Goal: Transaction & Acquisition: Obtain resource

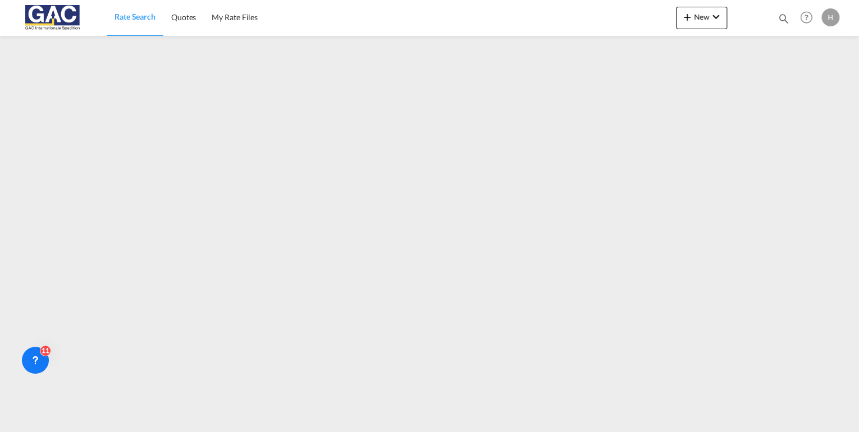
click at [126, 20] on span "Rate Search" at bounding box center [135, 17] width 41 height 10
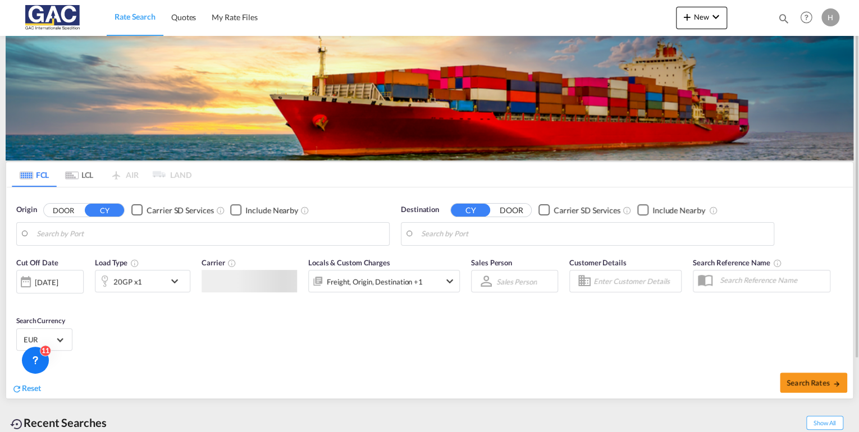
click at [153, 283] on div "20GP x1" at bounding box center [130, 281] width 70 height 22
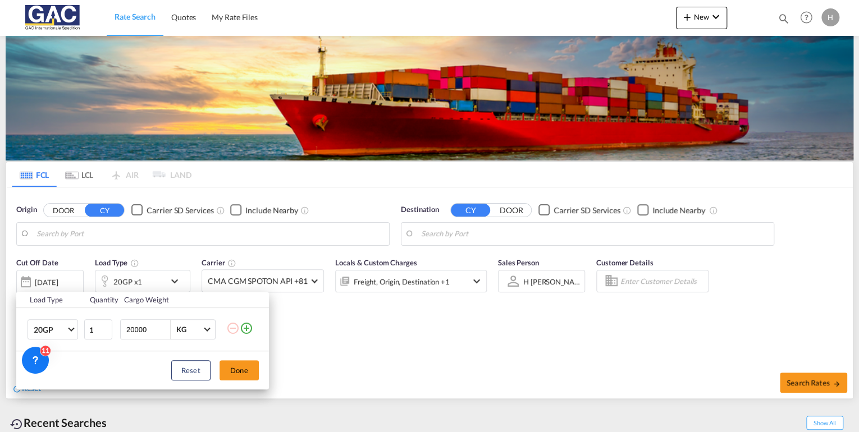
click at [416, 353] on div "Load Type Quantity Cargo Weight 20GP 20GP 40GP 40HC 45HC 20RE 40RE 40HR 20OT 40…" at bounding box center [429, 216] width 859 height 432
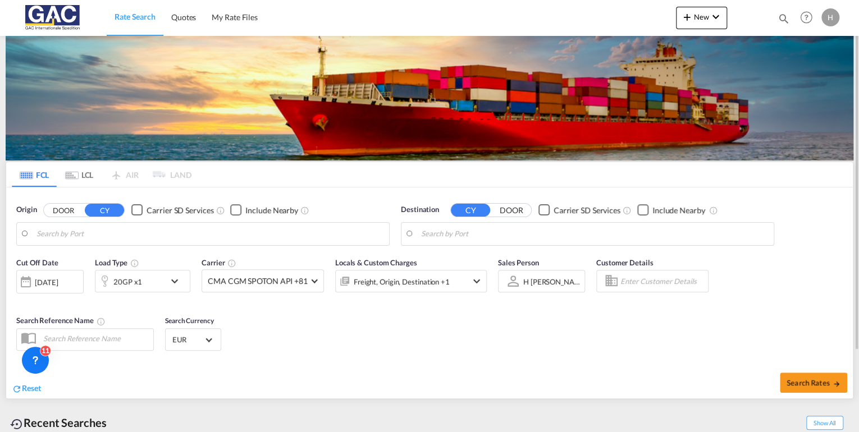
click at [459, 236] on body "Rate Search Quotes My Rate Files Rate Search Quotes My Rate Files" at bounding box center [429, 216] width 859 height 432
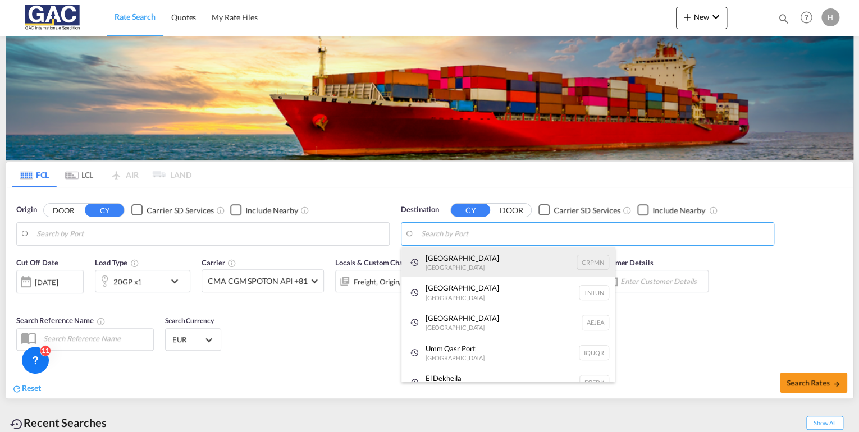
click at [446, 265] on div "Puerto [PERSON_NAME][GEOGRAPHIC_DATA] CRPMN" at bounding box center [507, 263] width 213 height 30
type input "[GEOGRAPHIC_DATA], CRPMN"
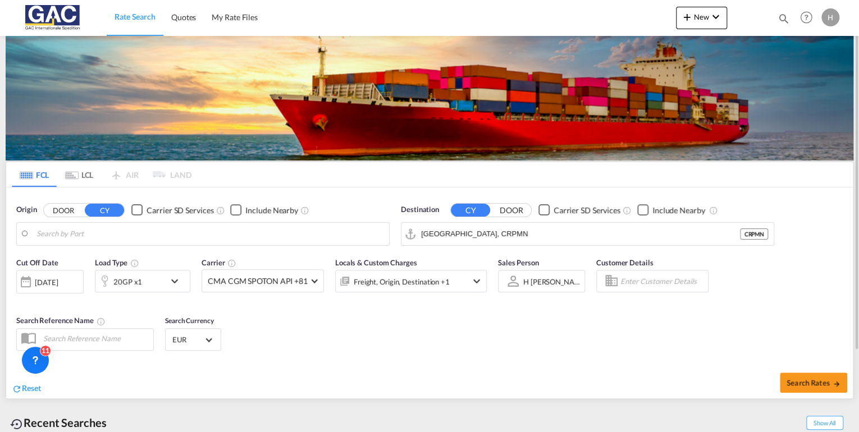
click at [638, 211] on div "Checkbox No Ink" at bounding box center [642, 209] width 11 height 11
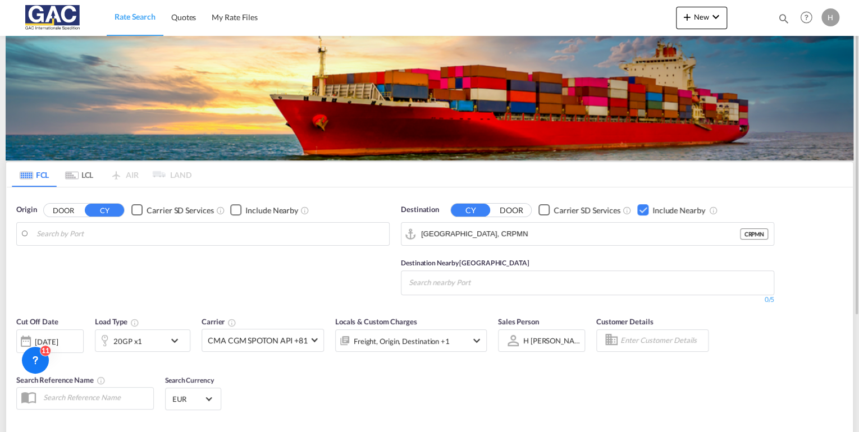
click at [422, 285] on input "Search nearby Port" at bounding box center [462, 283] width 107 height 18
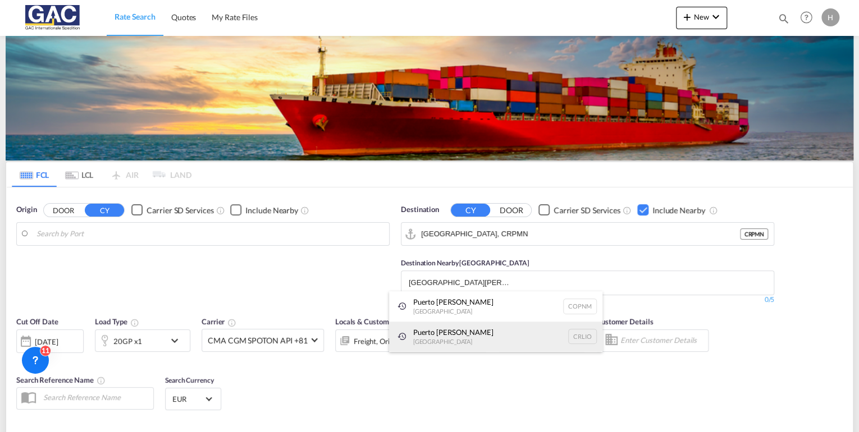
type input "[GEOGRAPHIC_DATA][PERSON_NAME]"
click at [472, 331] on div "Puerto [PERSON_NAME] [GEOGRAPHIC_DATA] CRLIO" at bounding box center [495, 337] width 213 height 30
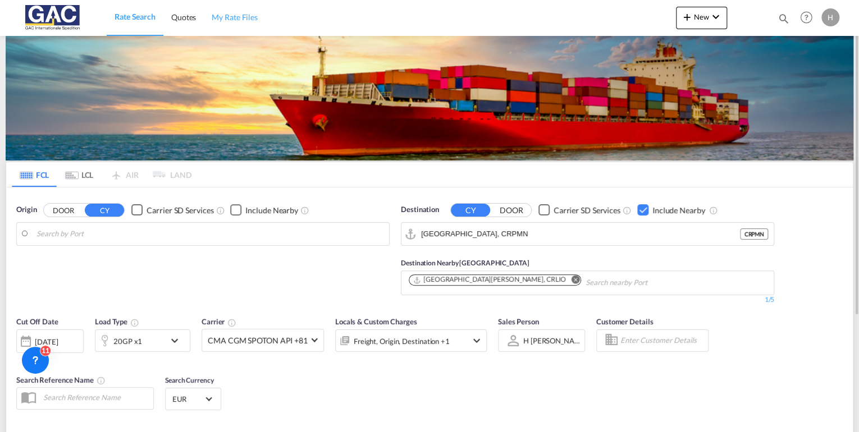
click at [245, 13] on span "My Rate Files" at bounding box center [235, 17] width 46 height 10
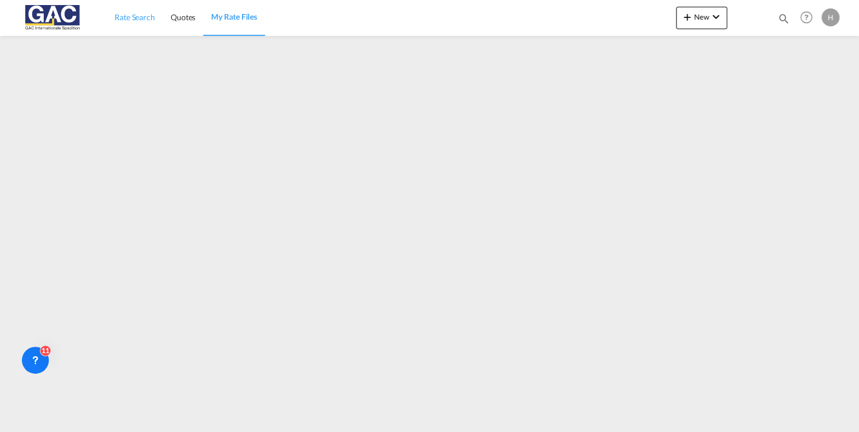
click at [137, 16] on span "Rate Search" at bounding box center [135, 17] width 40 height 10
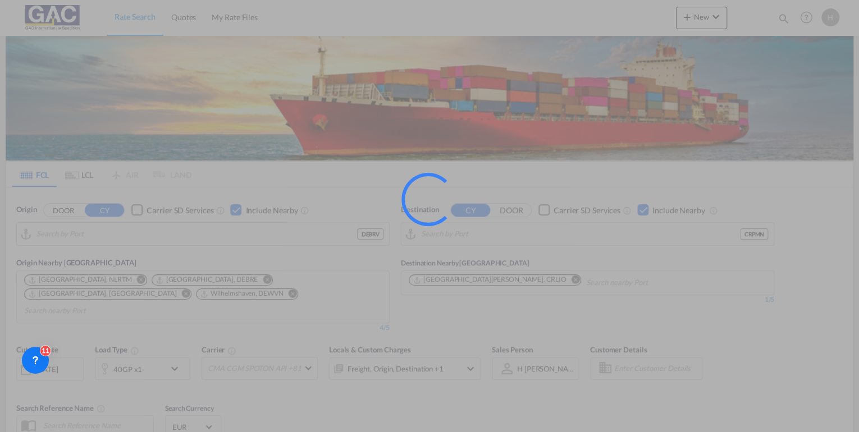
type input "[GEOGRAPHIC_DATA], DEBRV"
type input "[GEOGRAPHIC_DATA], CRPMN"
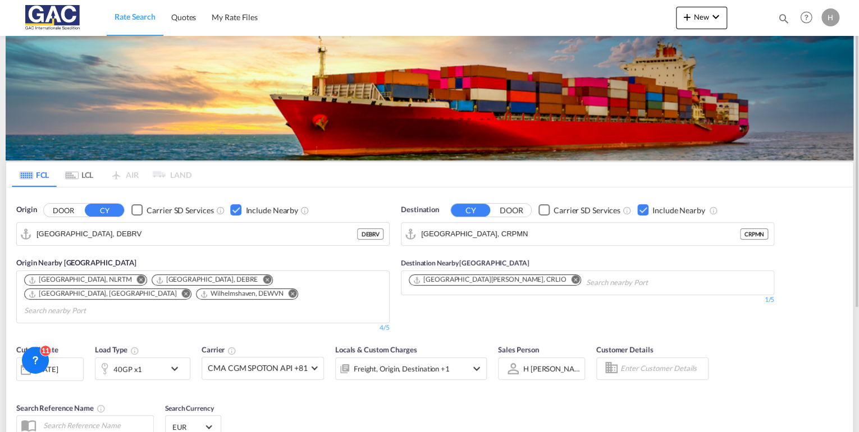
click at [169, 362] on md-icon "icon-chevron-down" at bounding box center [177, 368] width 19 height 13
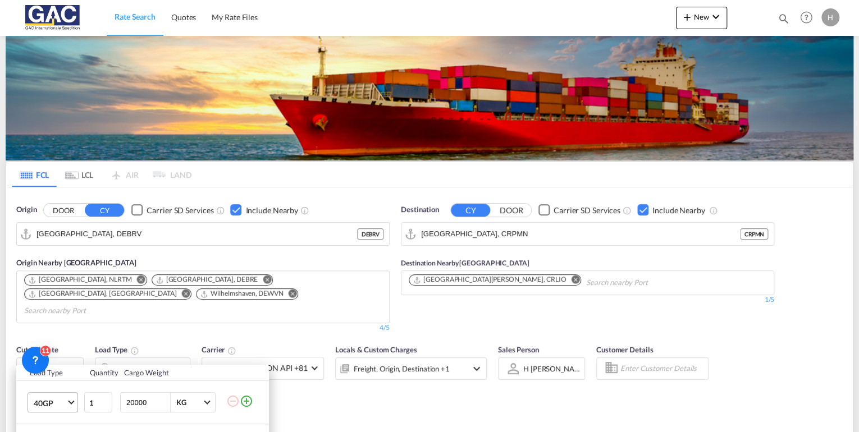
drag, startPoint x: 72, startPoint y: 408, endPoint x: 70, endPoint y: 401, distance: 6.4
click at [71, 407] on md-select-value "40GP" at bounding box center [55, 402] width 45 height 19
click at [66, 298] on md-option "20GP" at bounding box center [62, 296] width 76 height 27
click at [445, 391] on div "Load Type Quantity Cargo Weight 20GP 1 20000 KG KG Load type addition is restri…" at bounding box center [429, 216] width 859 height 432
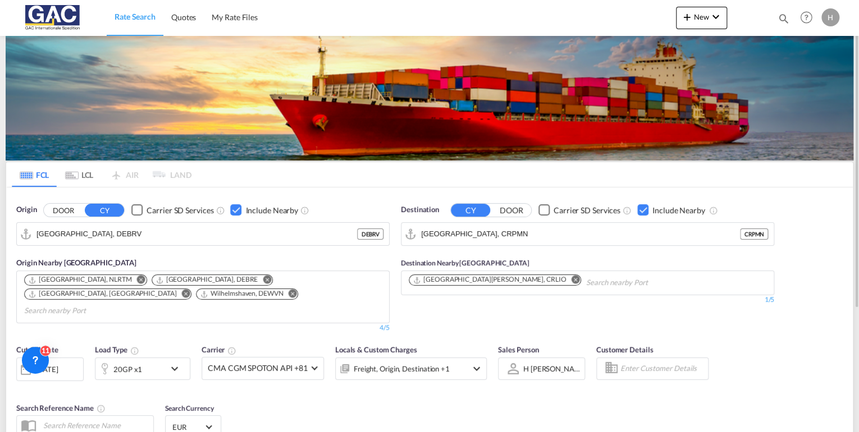
scroll to position [173, 0]
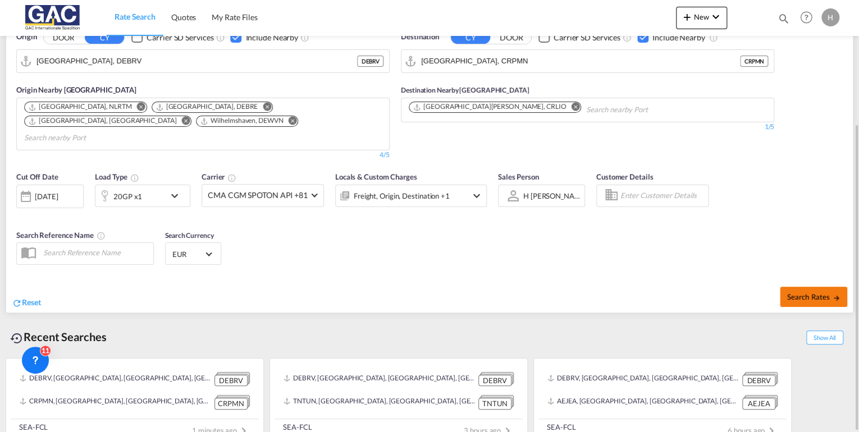
click at [819, 287] on button "Search Rates" at bounding box center [813, 297] width 67 height 20
type input "DEBRV to CRPMN / [DATE]"
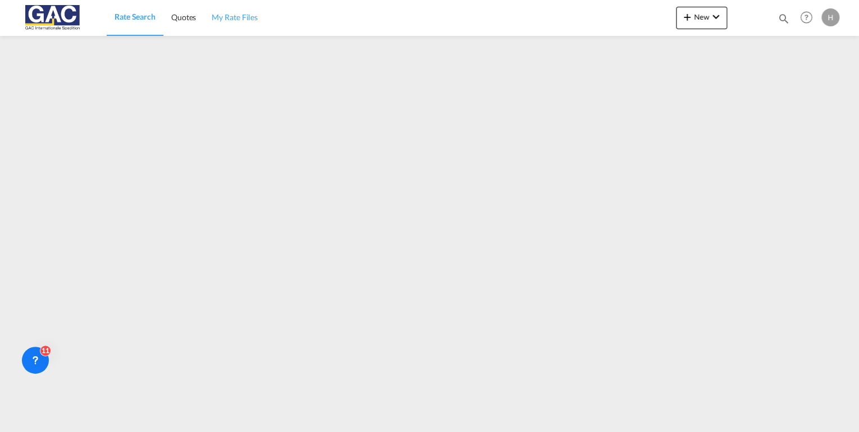
click at [250, 20] on span "My Rate Files" at bounding box center [235, 17] width 46 height 10
click at [133, 15] on span "Rate Search" at bounding box center [135, 17] width 40 height 10
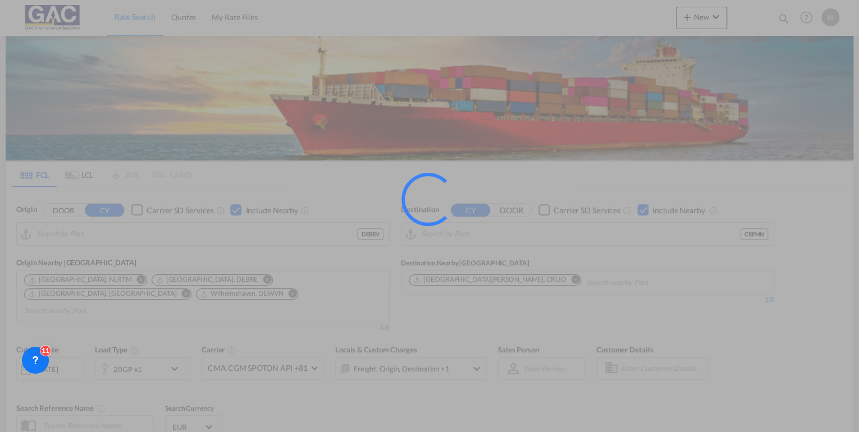
type input "[GEOGRAPHIC_DATA], DEBRV"
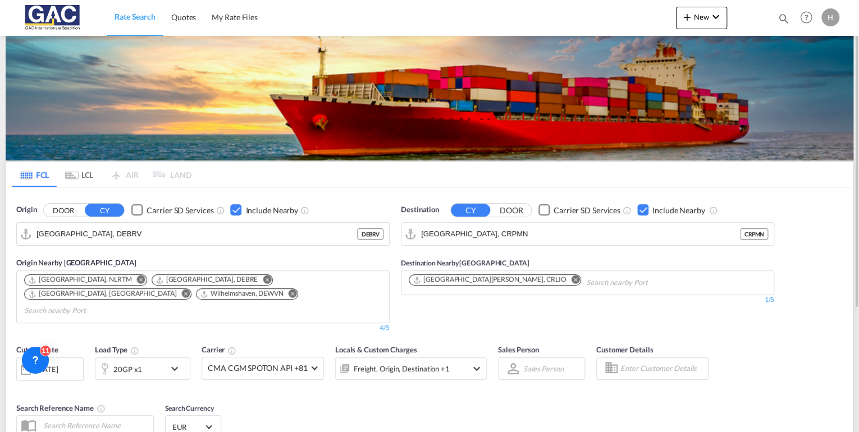
click at [571, 279] on md-icon "Remove" at bounding box center [575, 280] width 8 height 8
click at [643, 206] on div "Checkbox No Ink" at bounding box center [642, 209] width 11 height 11
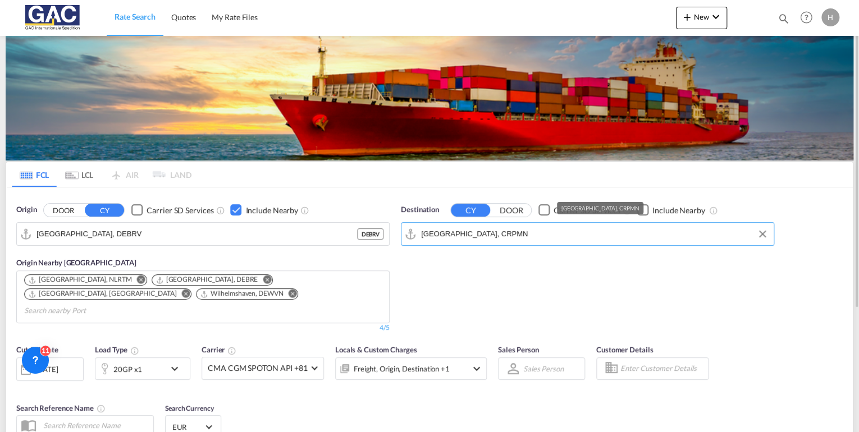
click at [576, 229] on input "[GEOGRAPHIC_DATA], CRPMN" at bounding box center [594, 234] width 347 height 17
drag, startPoint x: 499, startPoint y: 229, endPoint x: 375, endPoint y: 236, distance: 124.8
click at [375, 236] on div "Origin DOOR CY Carrier SD Services Include Nearby [GEOGRAPHIC_DATA], [GEOGRAPHI…" at bounding box center [429, 263] width 847 height 151
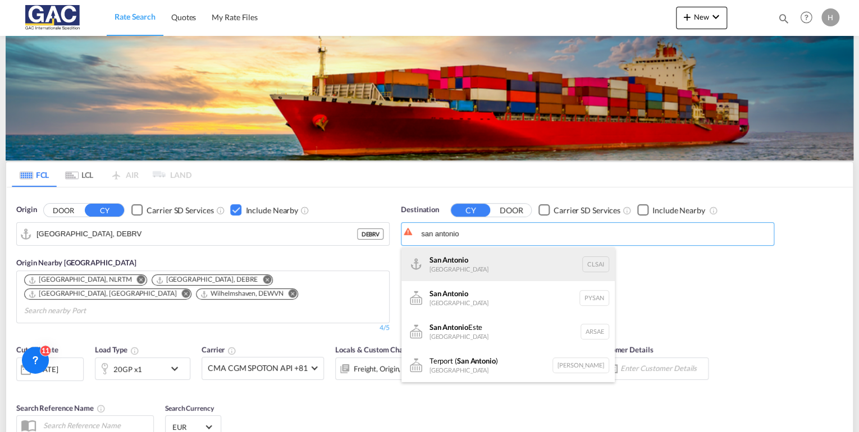
click at [463, 266] on div "San Antonio [GEOGRAPHIC_DATA] CLSAI" at bounding box center [507, 265] width 213 height 34
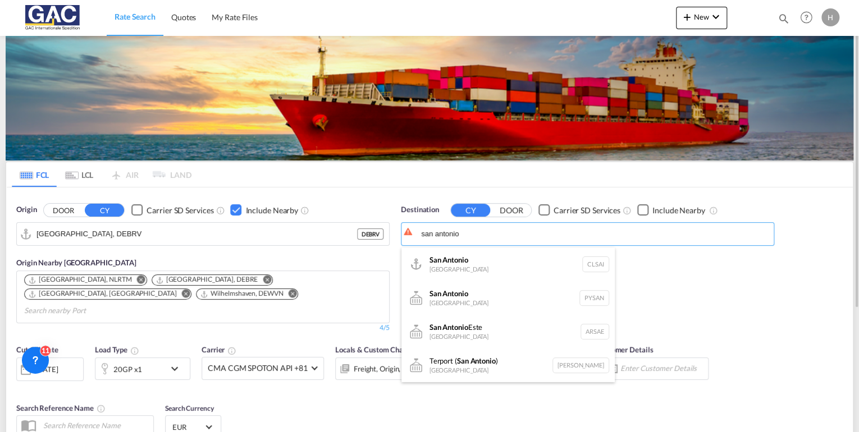
type input "San Antonio, CLSAI"
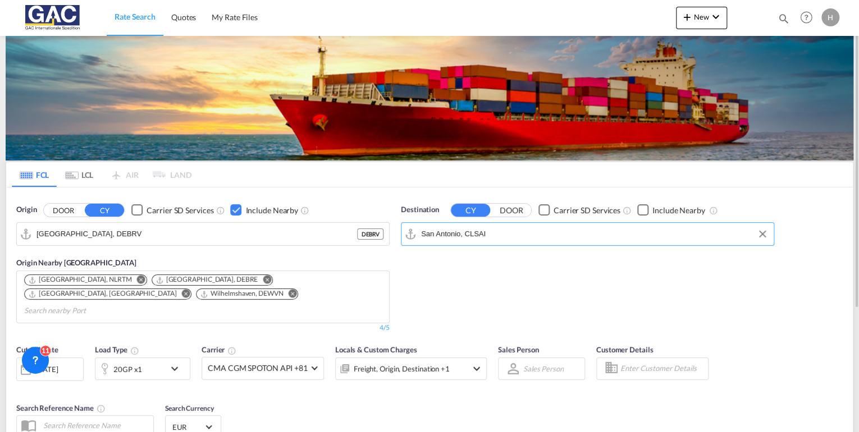
scroll to position [90, 0]
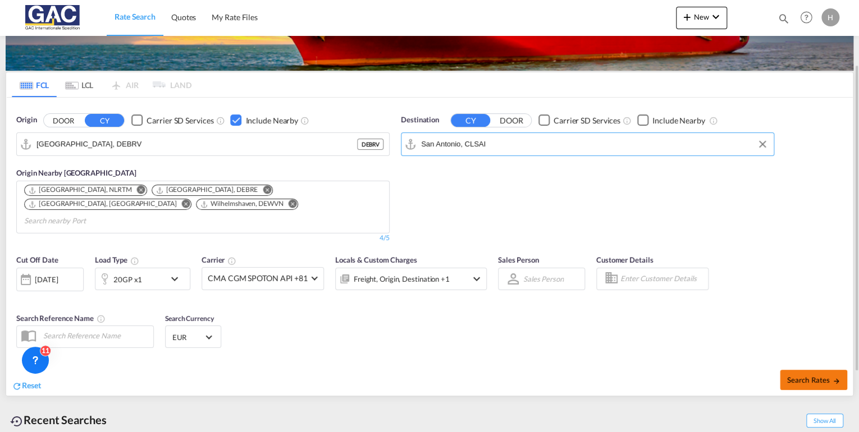
click at [841, 370] on button "Search Rates" at bounding box center [813, 380] width 67 height 20
type input "DEBRV to CLSAI / [DATE]"
